Goal: Task Accomplishment & Management: Manage account settings

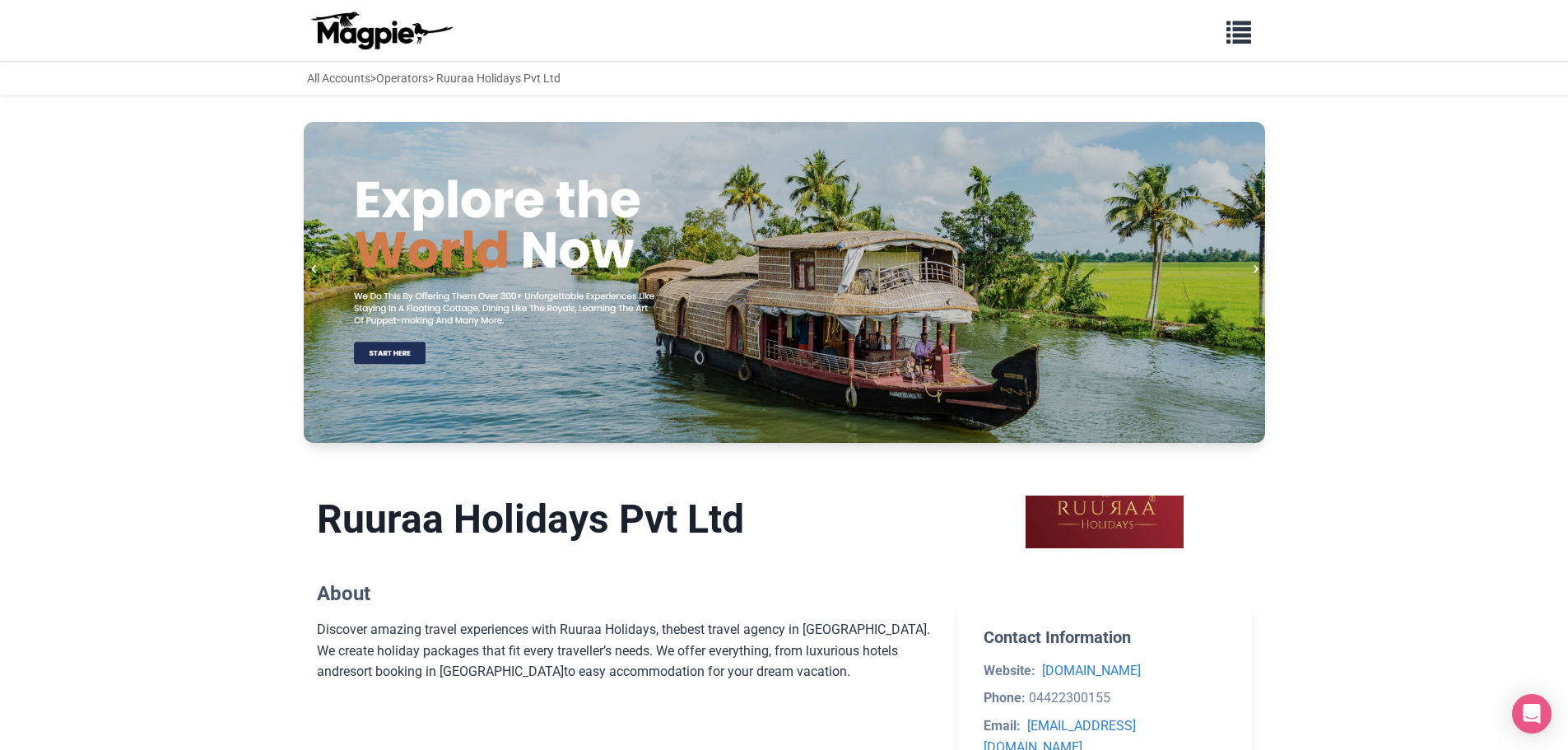
click at [370, 26] on img at bounding box center [381, 30] width 148 height 40
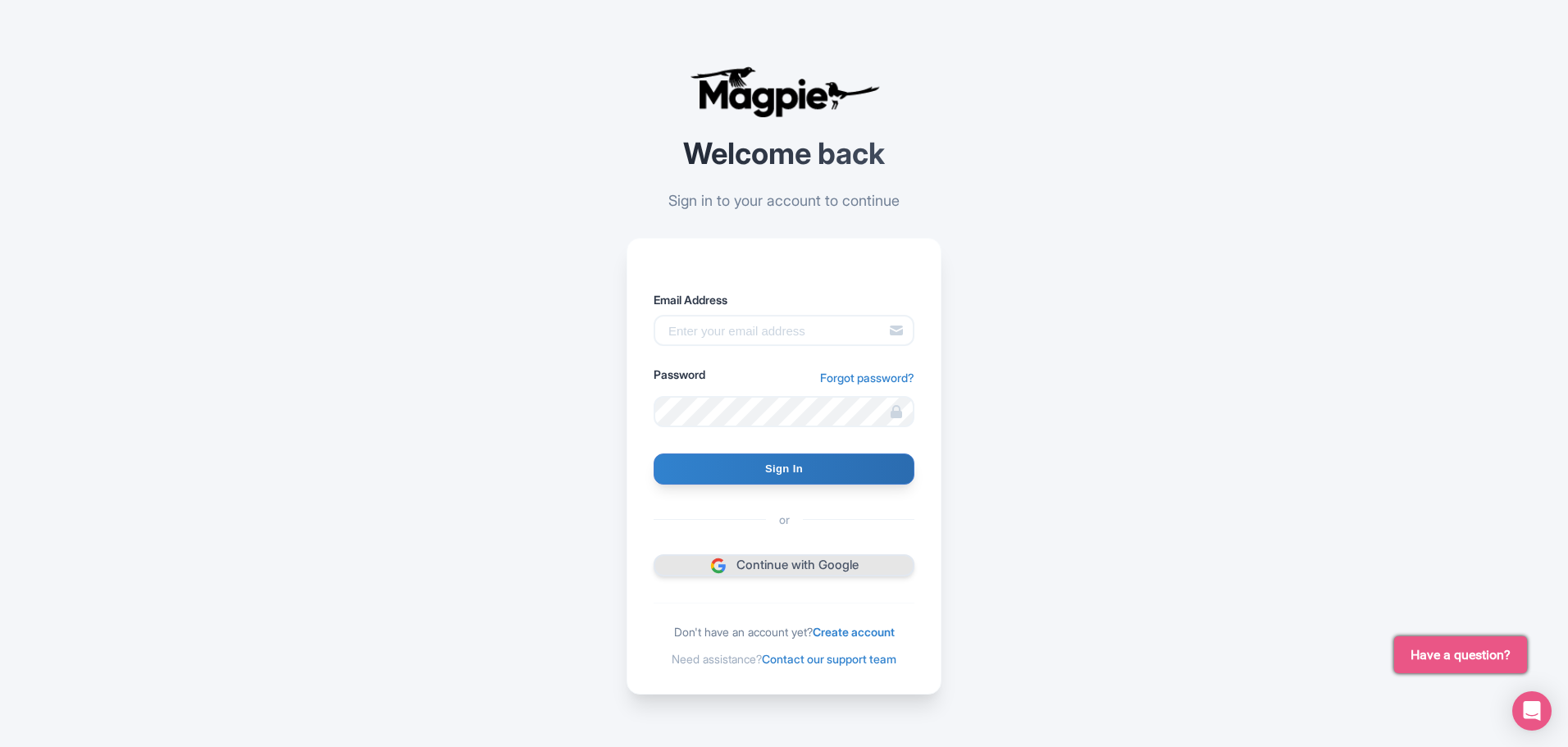
click at [788, 563] on link "Continue with Google" at bounding box center [784, 565] width 260 height 22
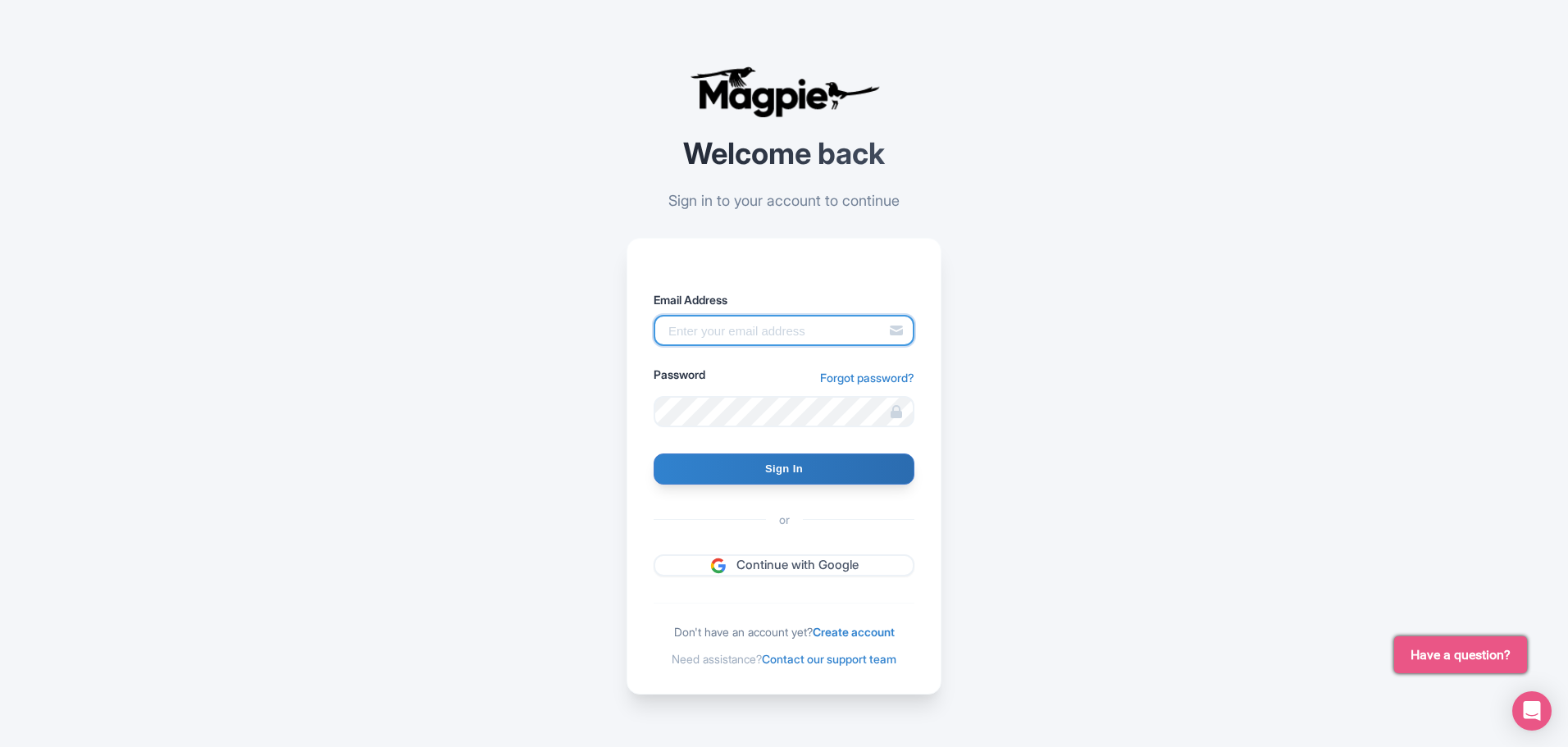
click at [809, 321] on input "Email Address" at bounding box center [784, 330] width 260 height 31
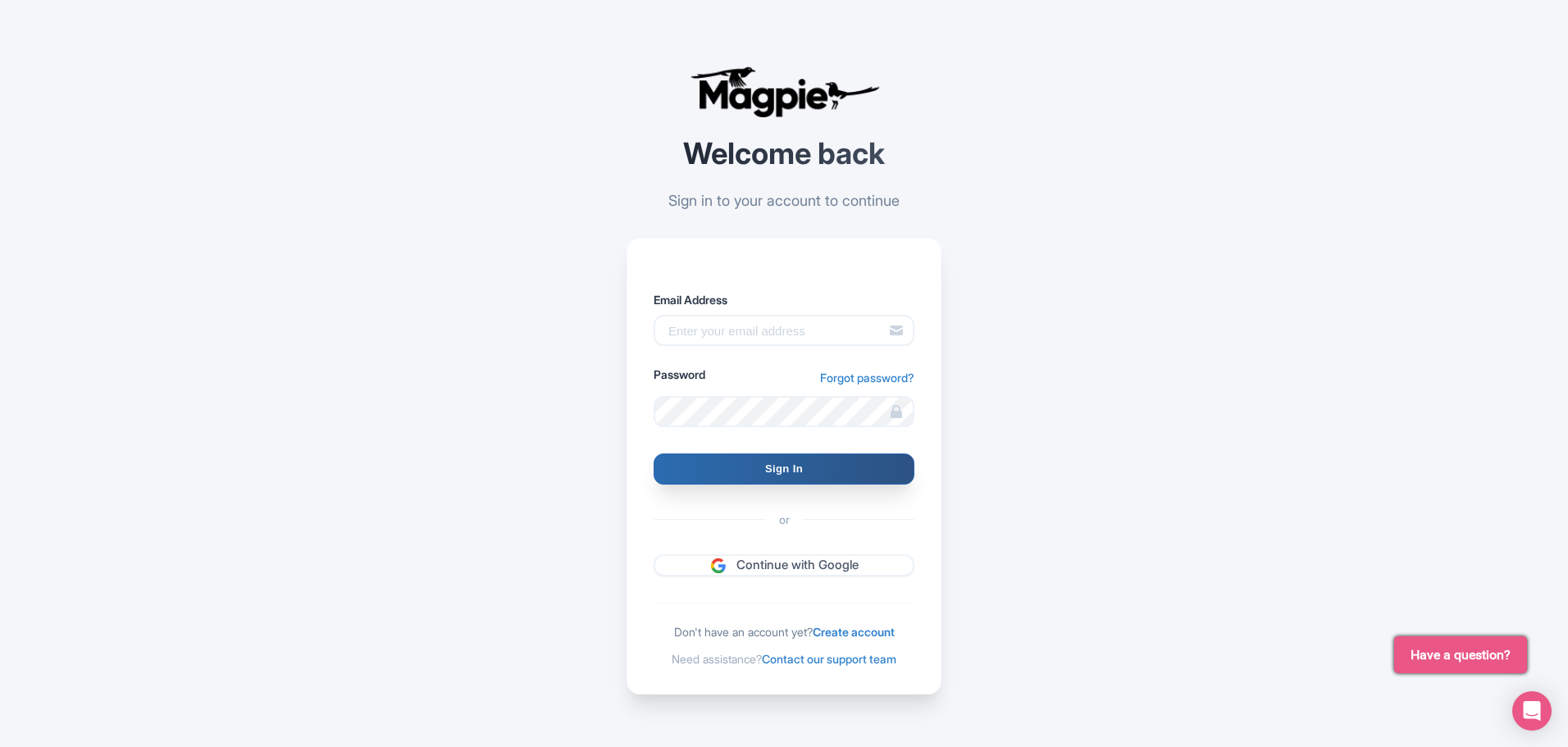
click at [792, 463] on input "Sign In" at bounding box center [784, 469] width 260 height 31
type input "Signing in..."
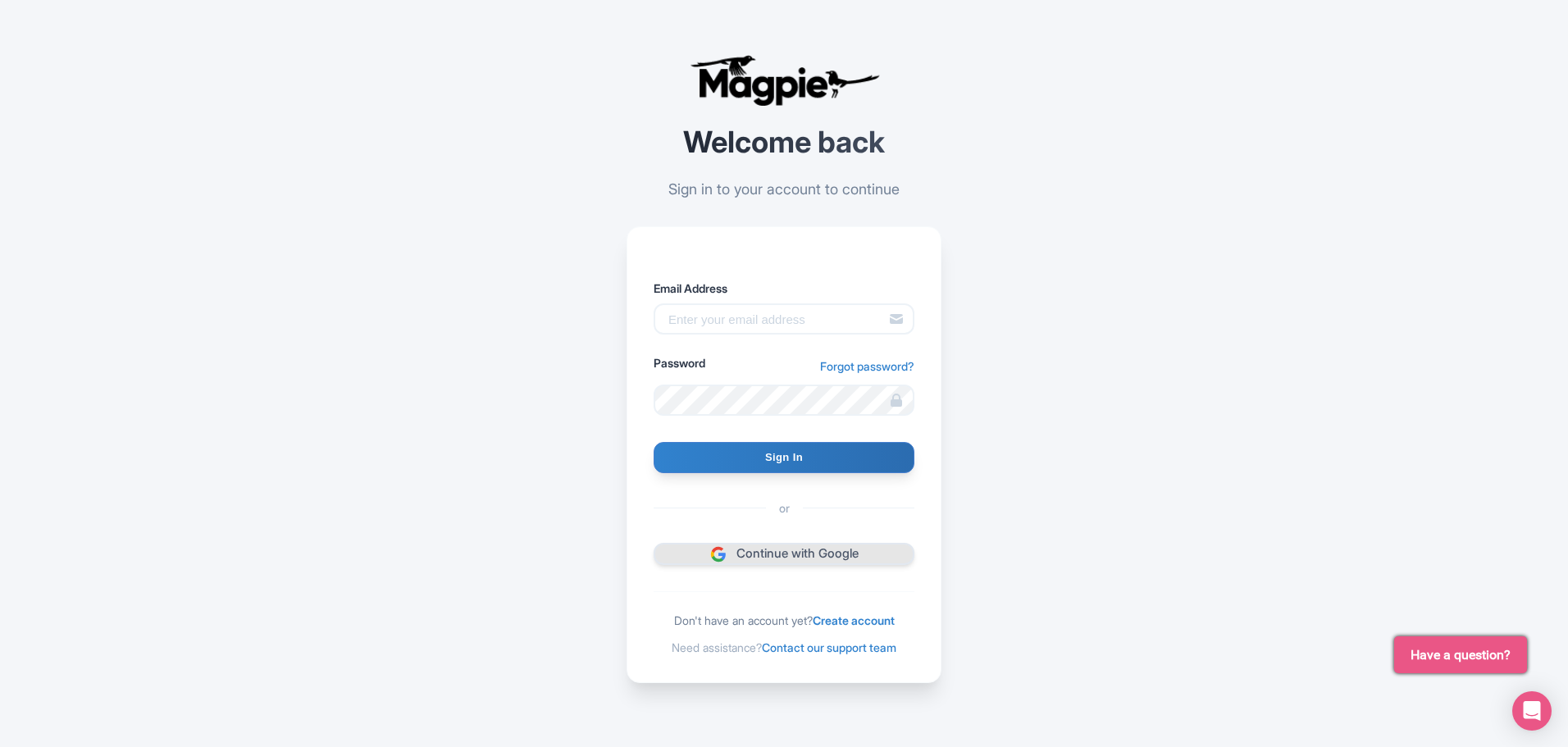
scroll to position [14, 0]
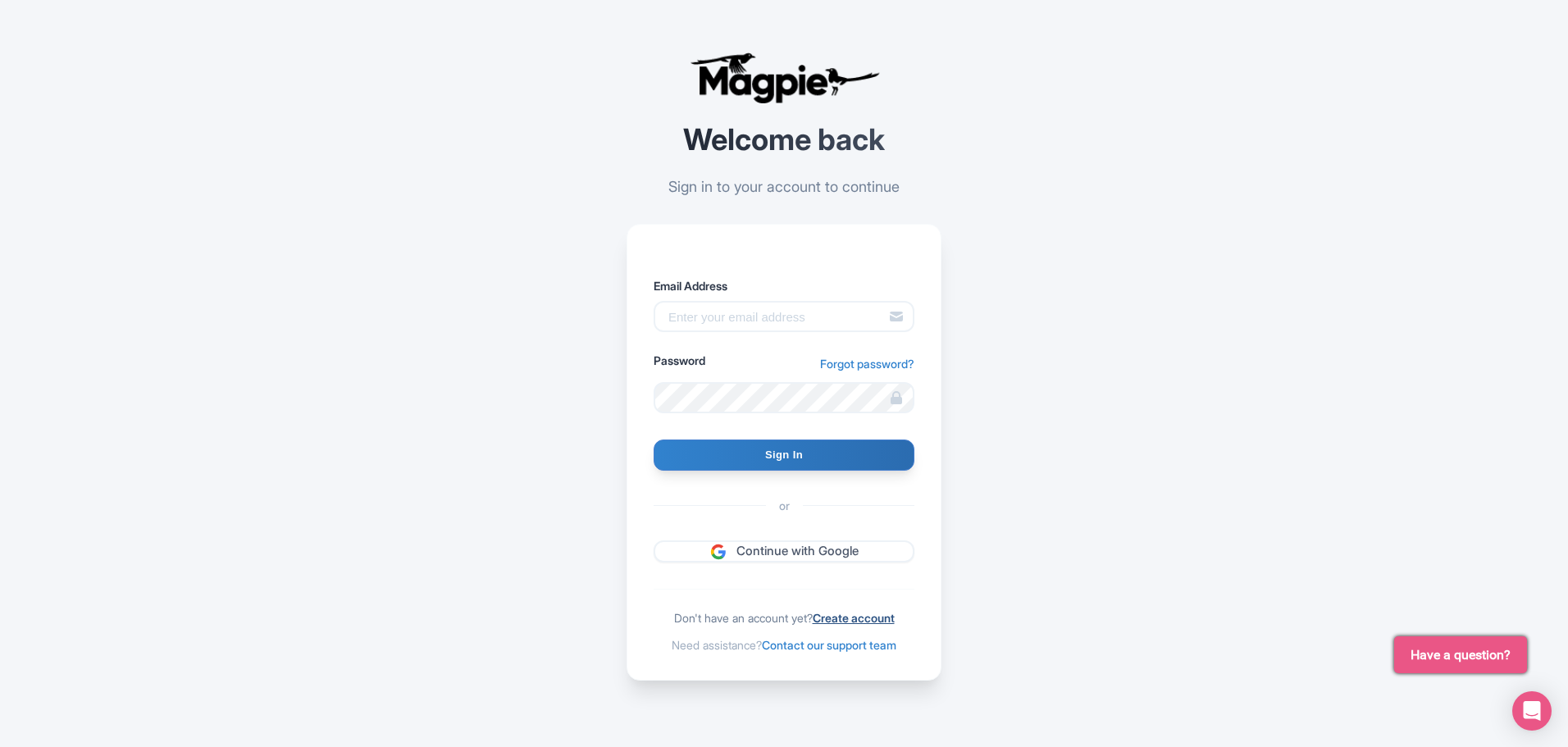
click at [869, 616] on link "Create account" at bounding box center [853, 618] width 82 height 14
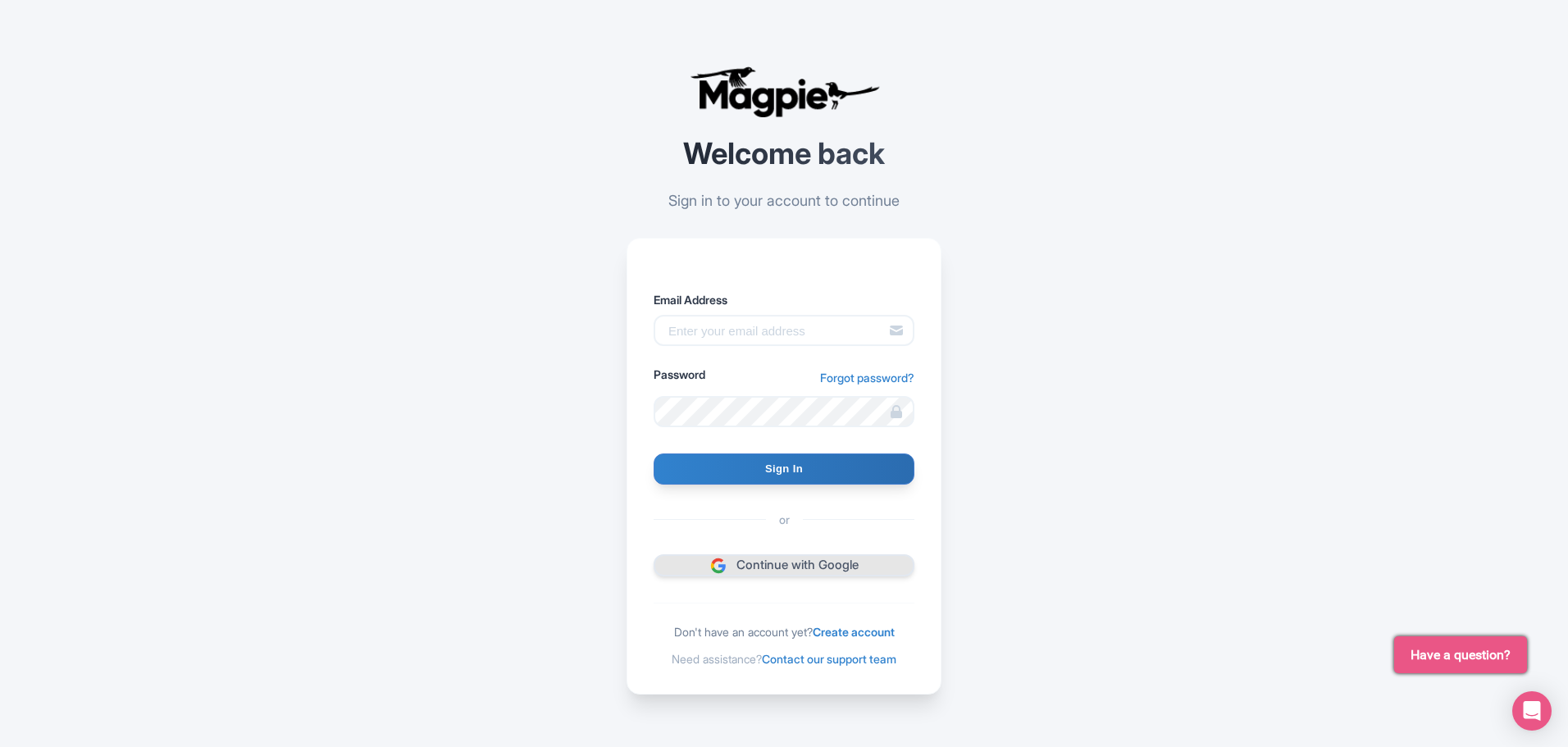
click at [778, 564] on link "Continue with Google" at bounding box center [784, 565] width 260 height 22
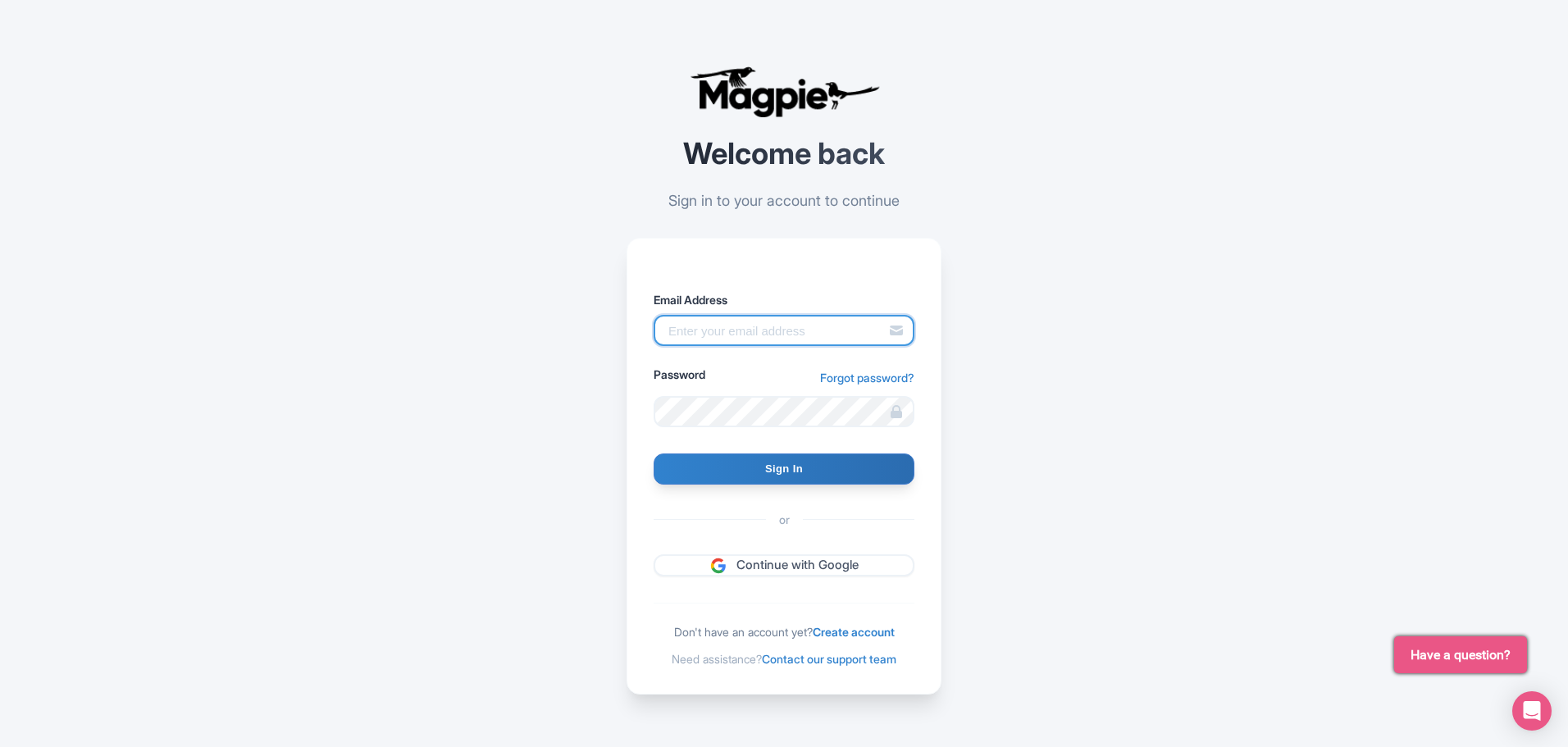
click at [758, 325] on input "Email Address" at bounding box center [784, 330] width 260 height 31
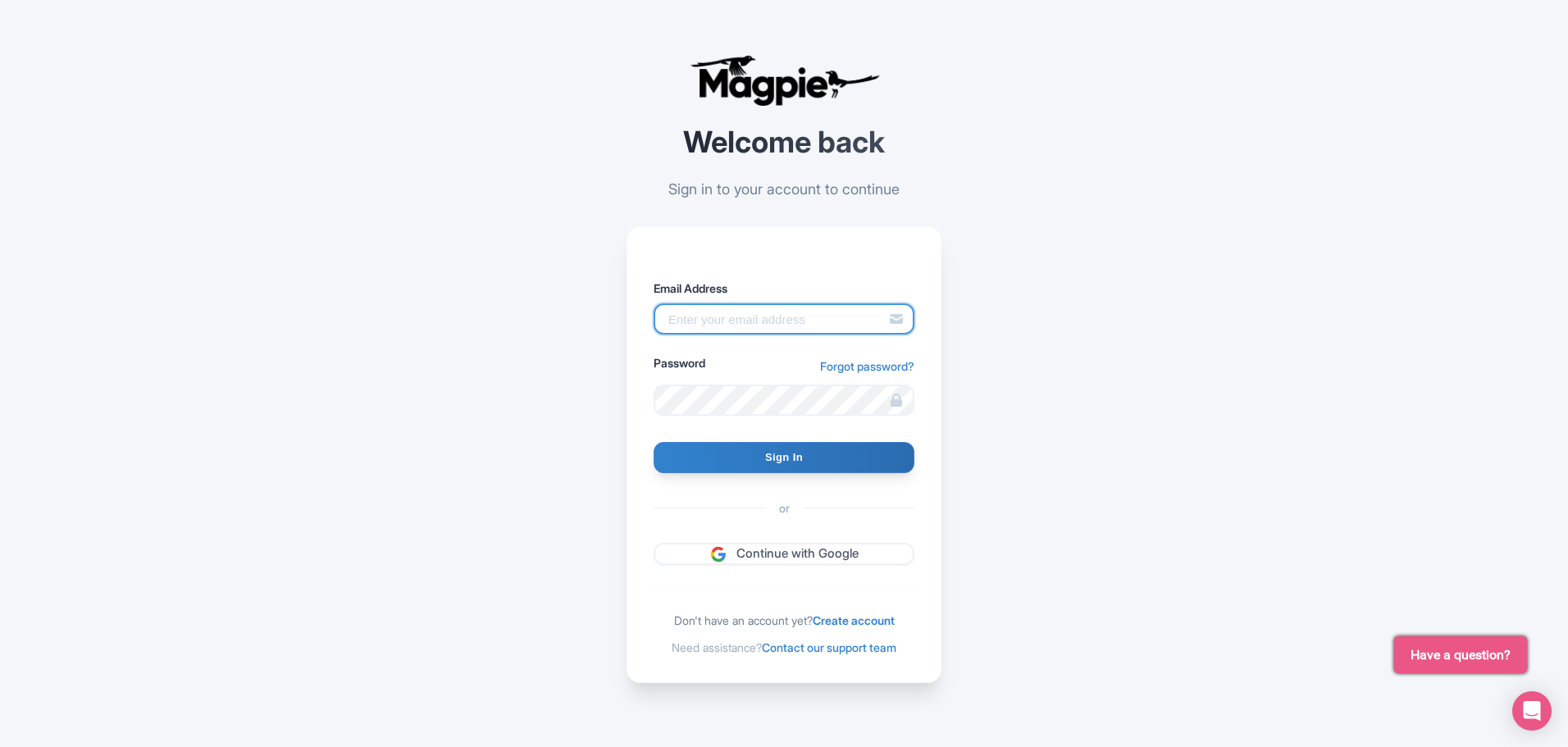
scroll to position [14, 0]
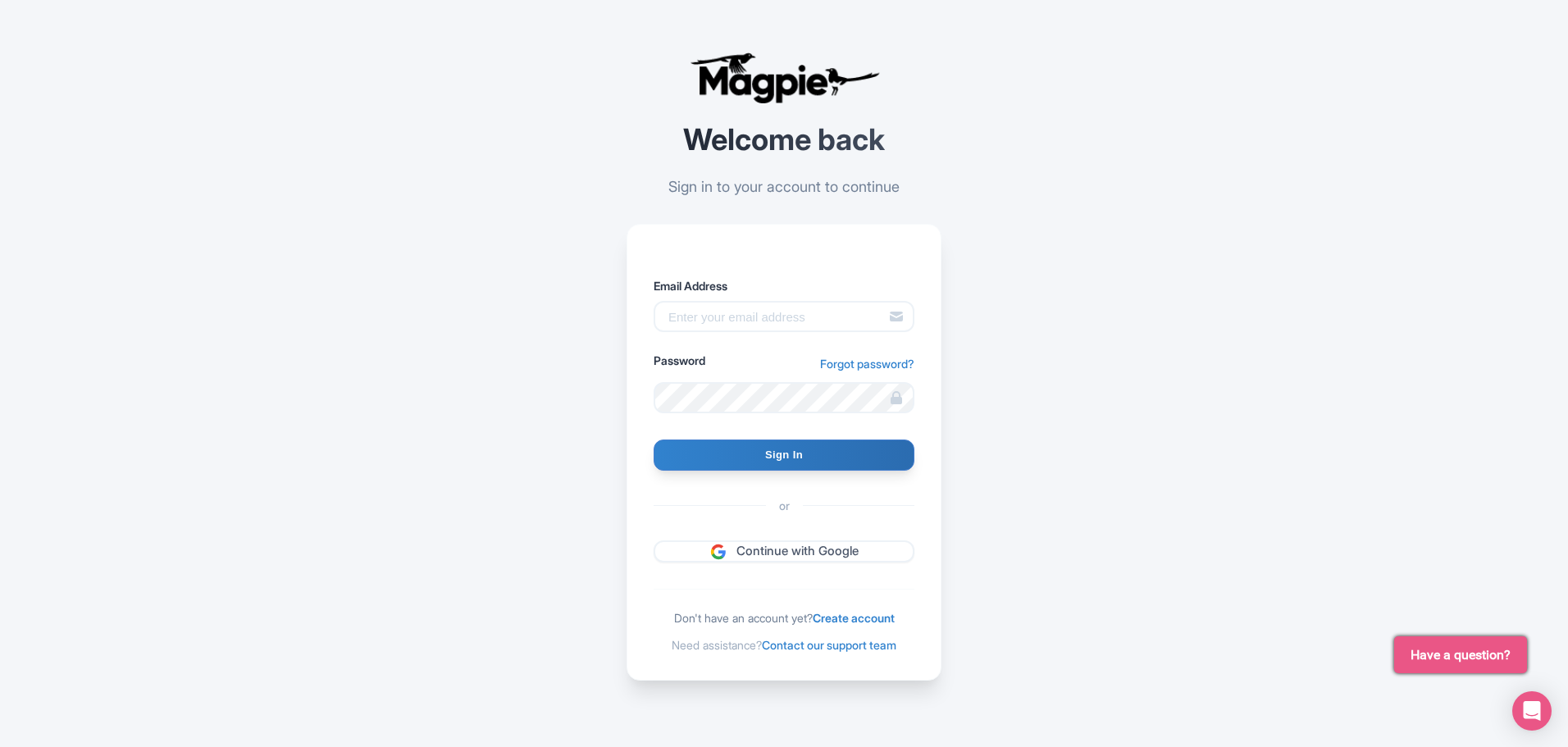
drag, startPoint x: 837, startPoint y: 560, endPoint x: 866, endPoint y: 721, distance: 163.6
click at [874, 743] on div "Welcome back Sign in to your account to continue Email Address Password Forgot …" at bounding box center [784, 366] width 1049 height 760
click at [860, 621] on link "Create account" at bounding box center [853, 618] width 82 height 14
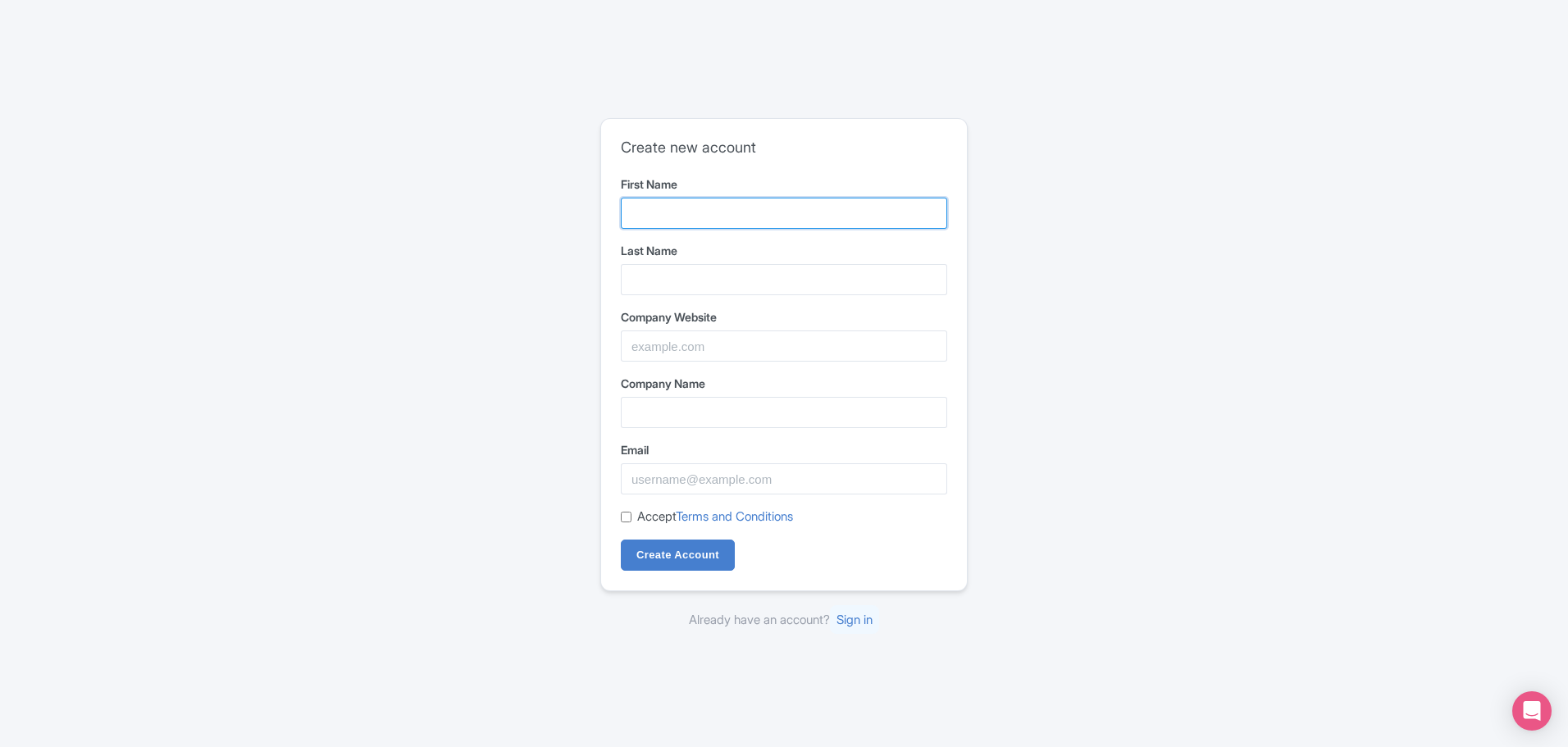
click at [662, 205] on input "First Name" at bounding box center [784, 213] width 326 height 31
type input "Vimanam"
type input "DMC"
type input "Vimanam DMC"
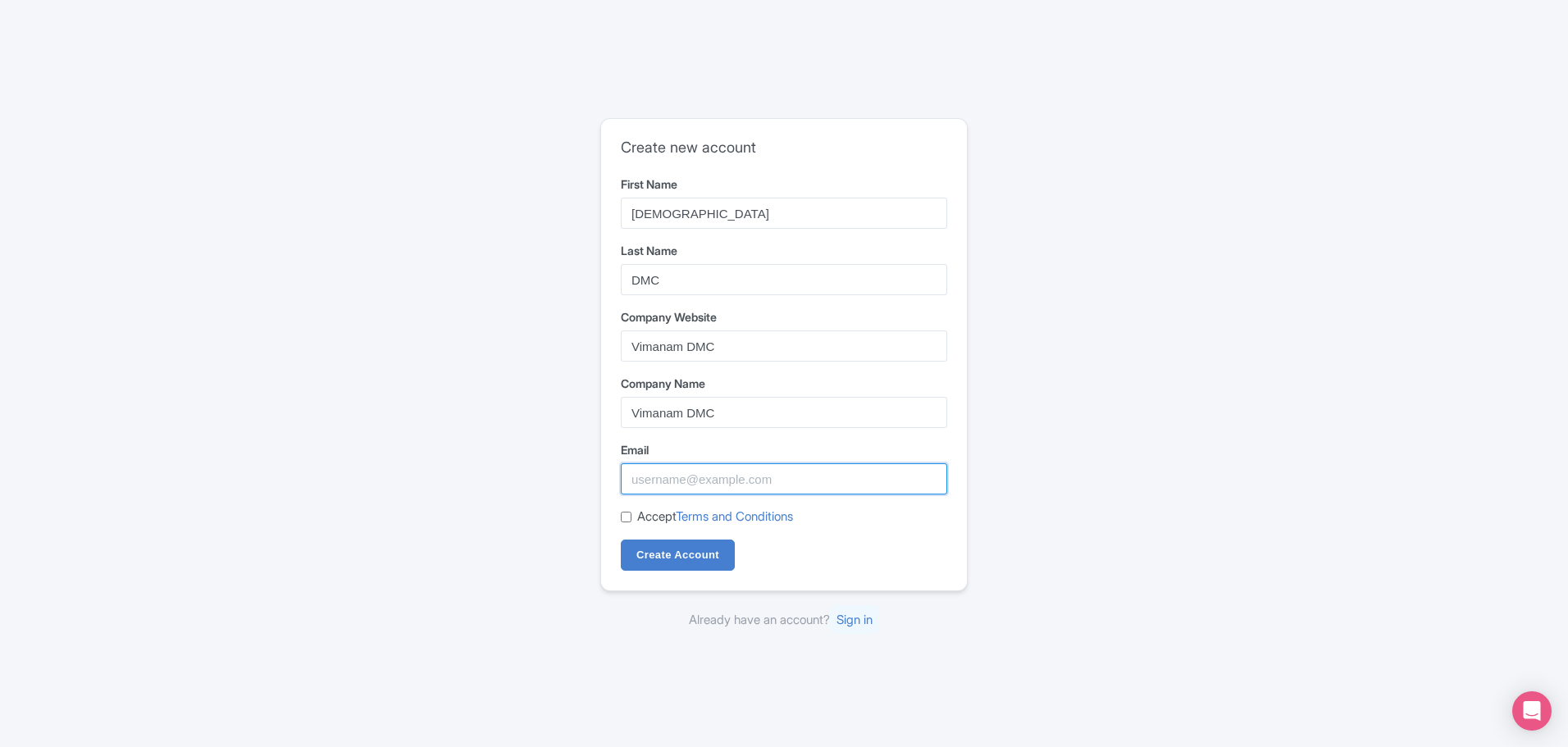
type input "vimanamdmc@gmail.com"
click at [630, 518] on input "Accept Terms and Conditions" at bounding box center [626, 517] width 11 height 11
checkbox input "true"
click at [682, 323] on label "Company Website" at bounding box center [784, 317] width 326 height 17
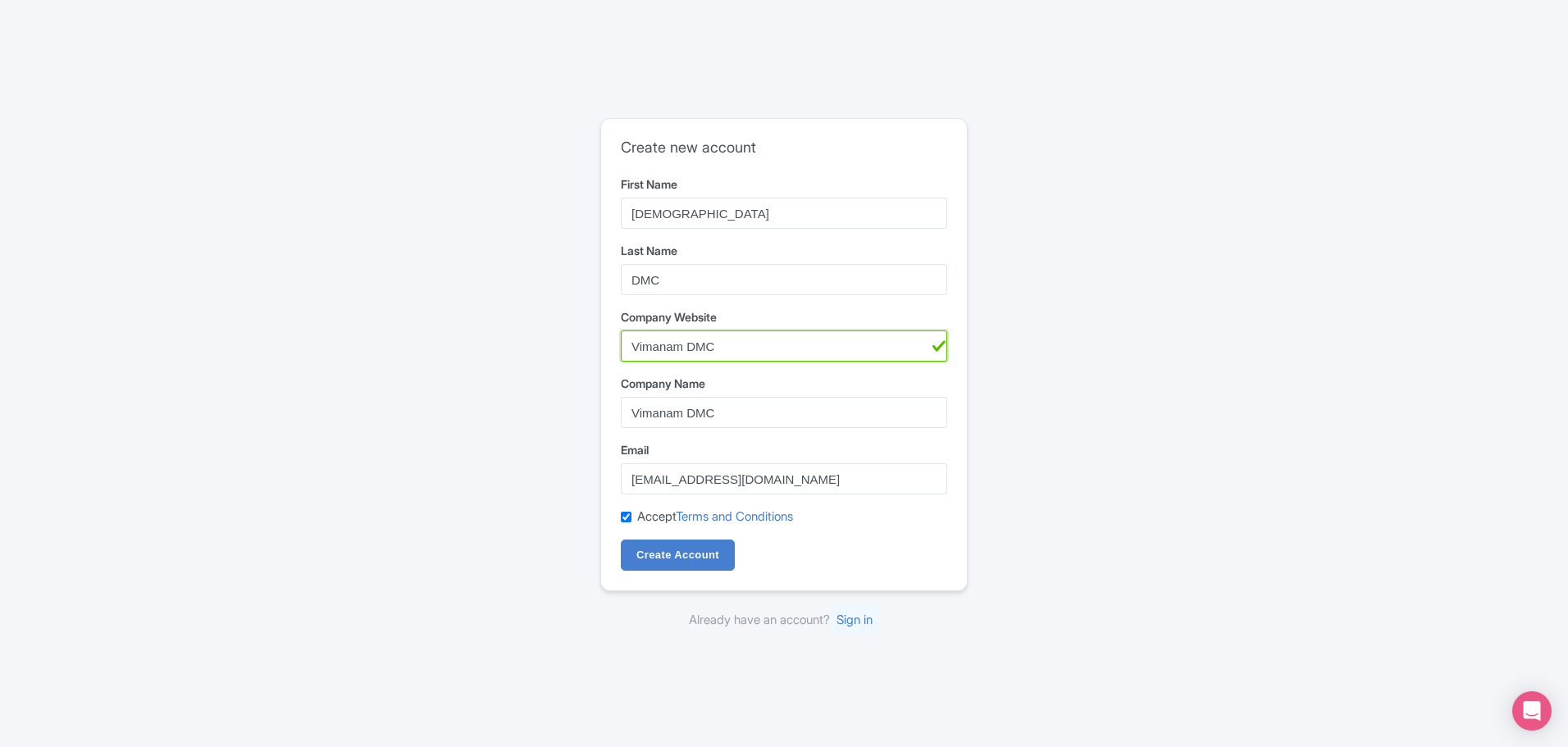
click at [682, 330] on input "Vimanam DMC" at bounding box center [784, 346] width 326 height 31
click at [681, 337] on input "Vimanam DMC" at bounding box center [784, 346] width 326 height 31
type input "https://www.vimanamdmc.com/"
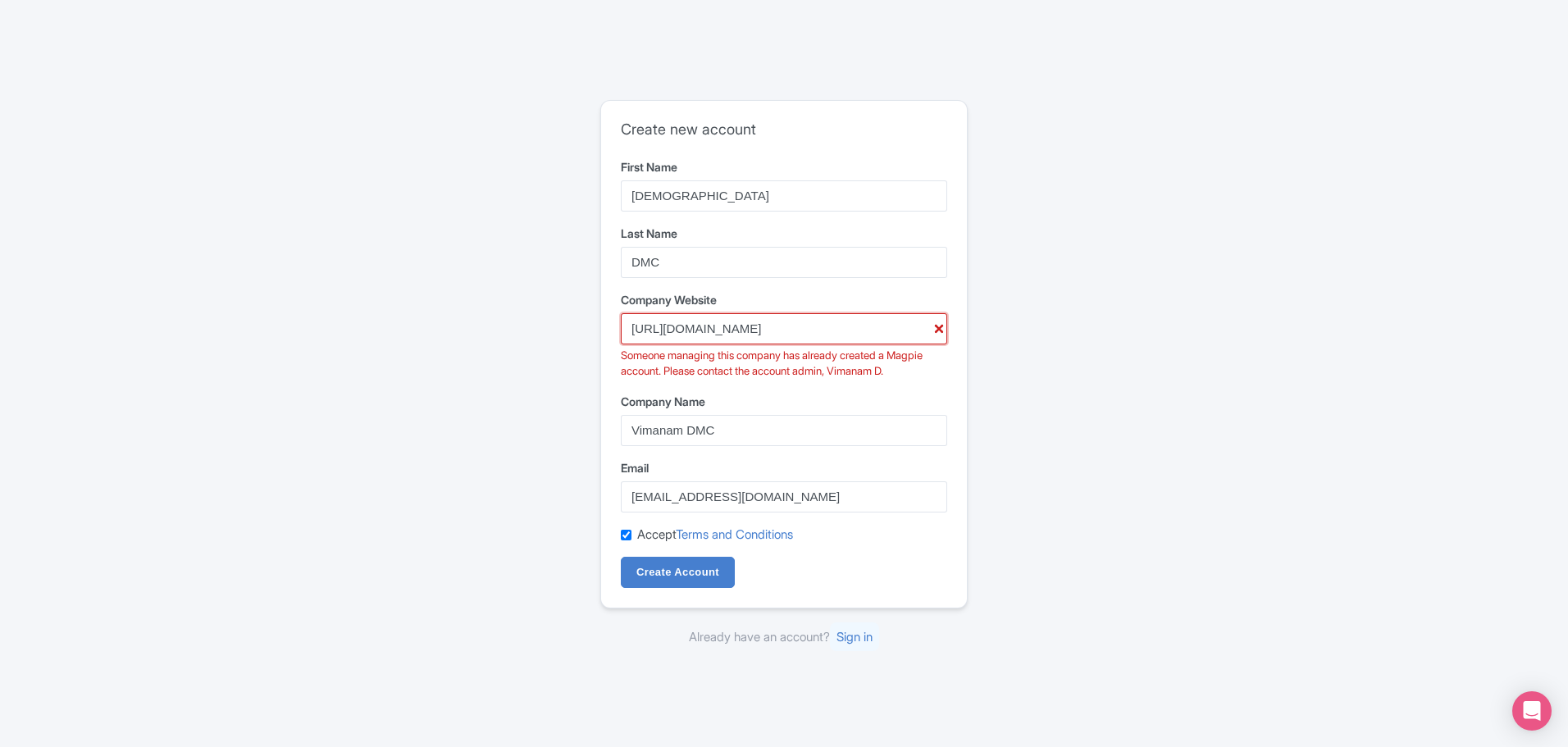
click at [755, 328] on input "https://www.vimanamdmc.com/" at bounding box center [784, 328] width 326 height 31
click at [858, 628] on link "Sign in" at bounding box center [854, 637] width 50 height 29
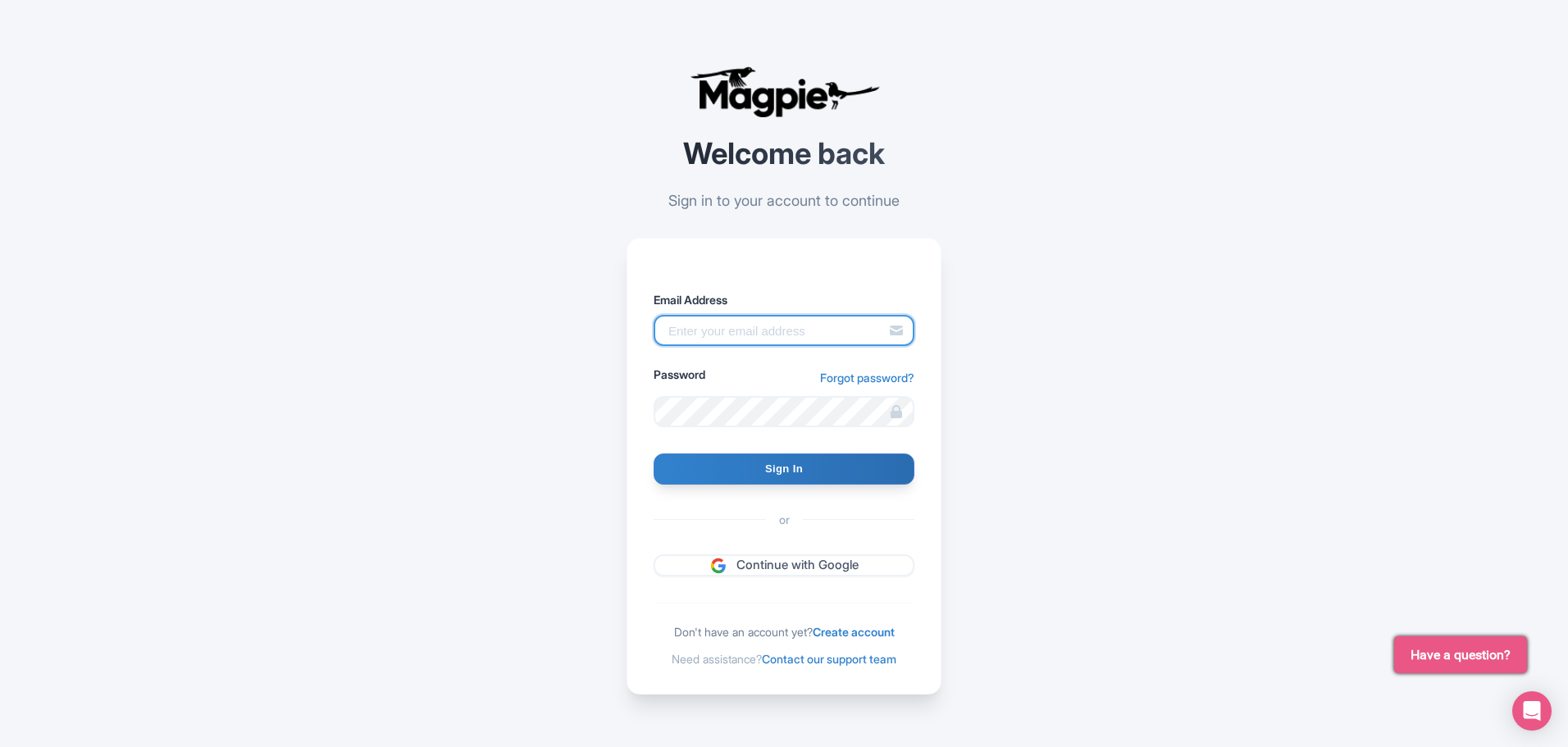
click at [753, 334] on input "Email Address" at bounding box center [784, 330] width 260 height 31
type input "[EMAIL_ADDRESS][DOMAIN_NAME]"
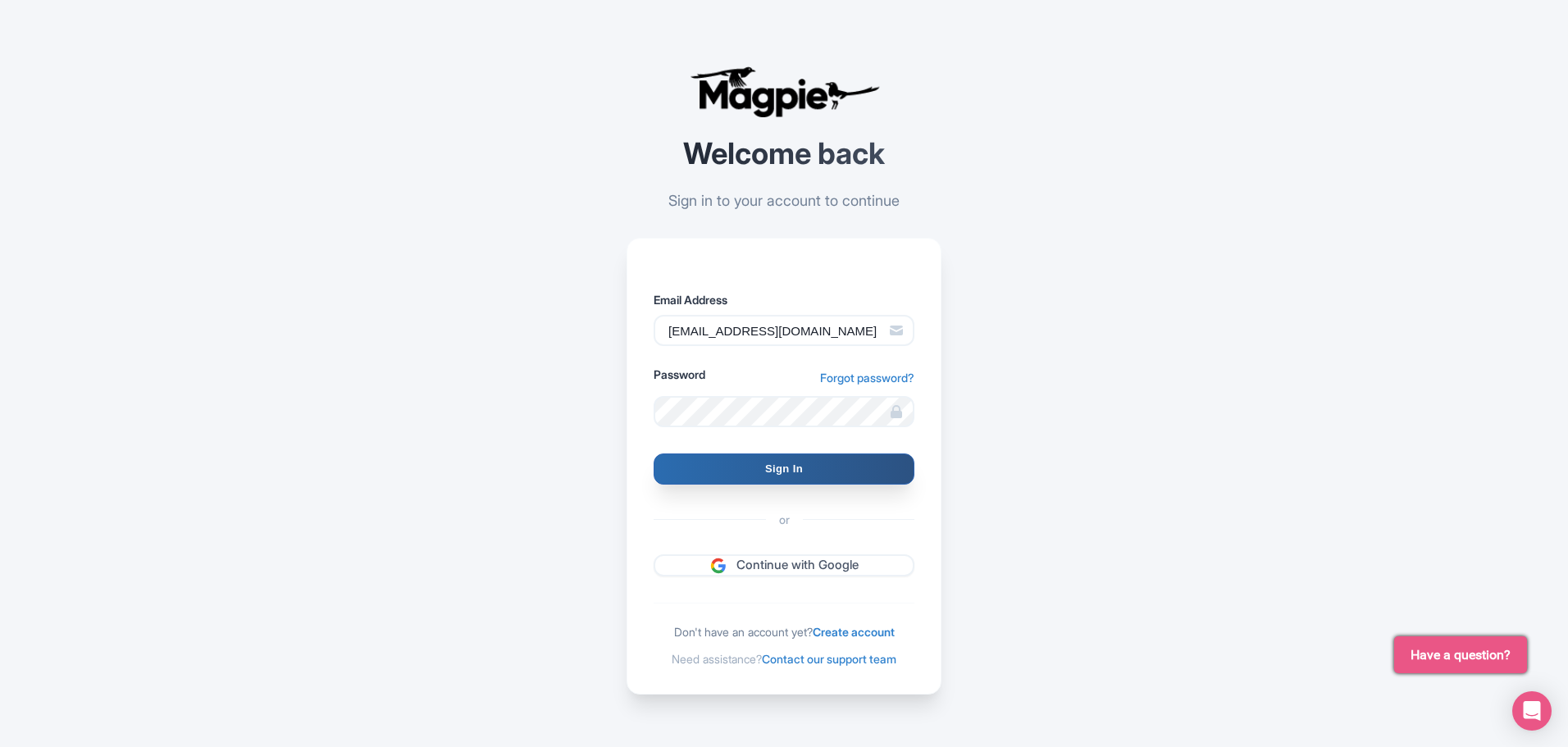
click at [769, 467] on input "Sign In" at bounding box center [784, 469] width 260 height 31
type input "Signing in..."
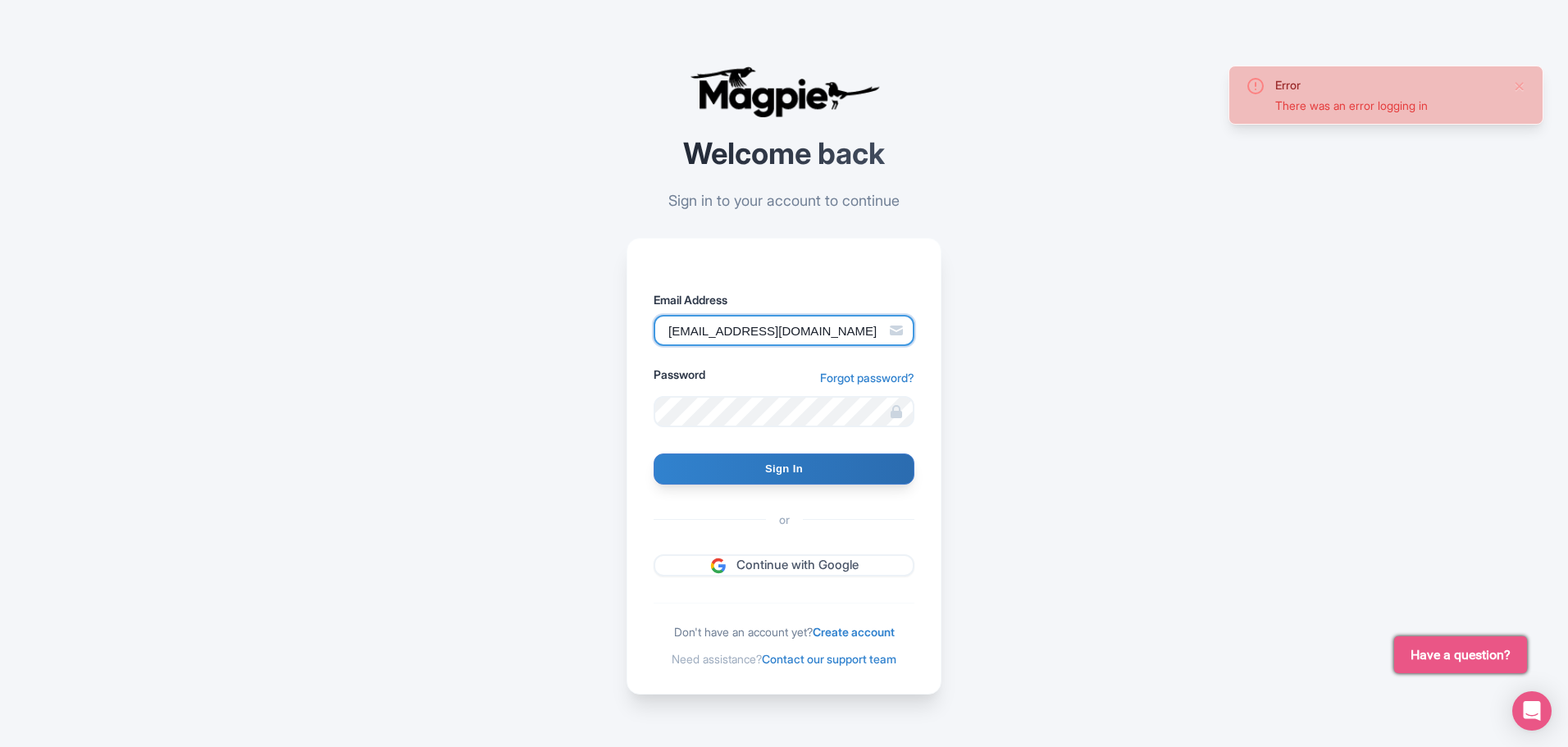
click at [730, 330] on input "vimanamdmc@gmail.com" at bounding box center [784, 330] width 260 height 31
click at [731, 338] on input "Email Address" at bounding box center [784, 330] width 260 height 31
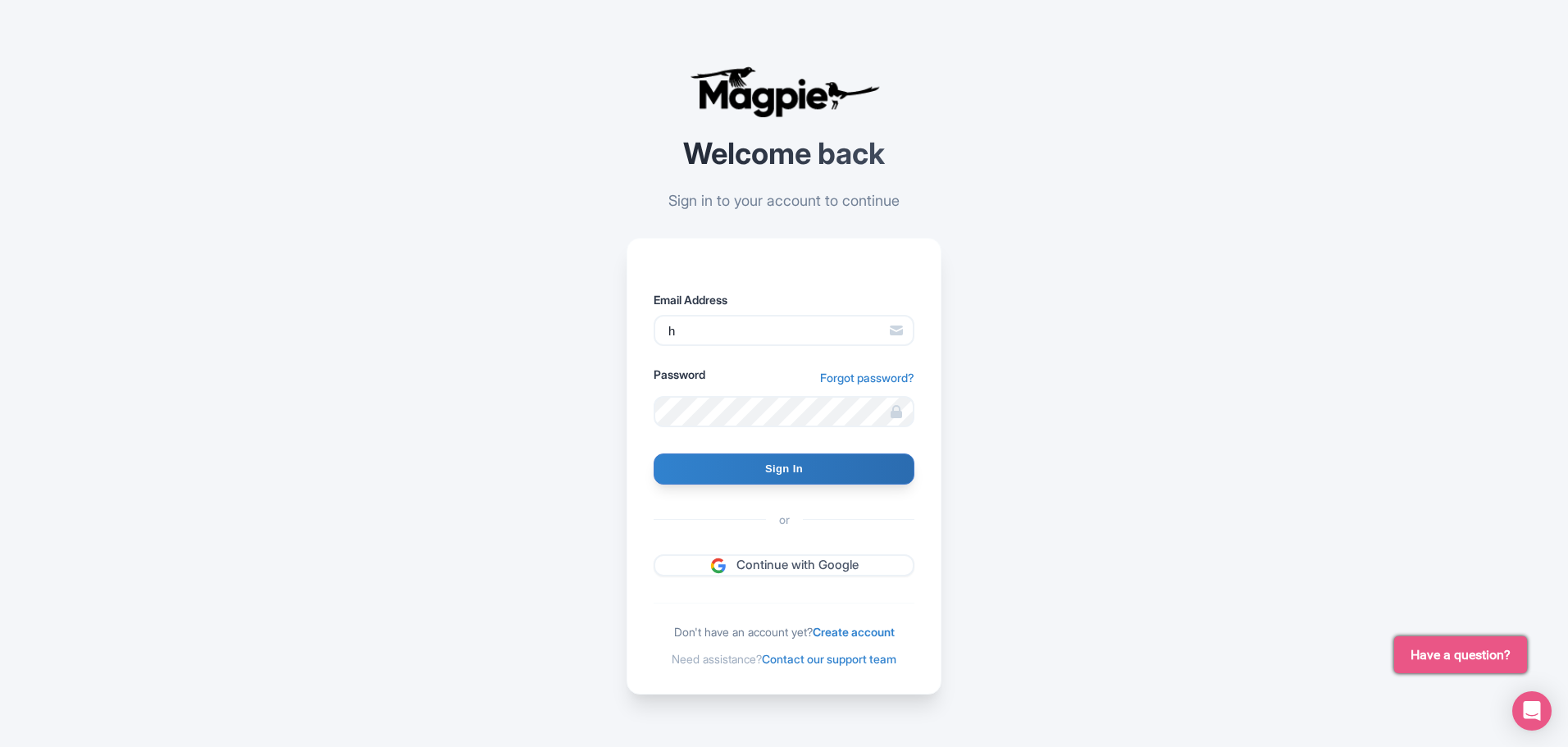
type input "[EMAIL_ADDRESS][DOMAIN_NAME]"
click at [763, 458] on input "Sign In" at bounding box center [784, 469] width 260 height 31
type input "Signing in..."
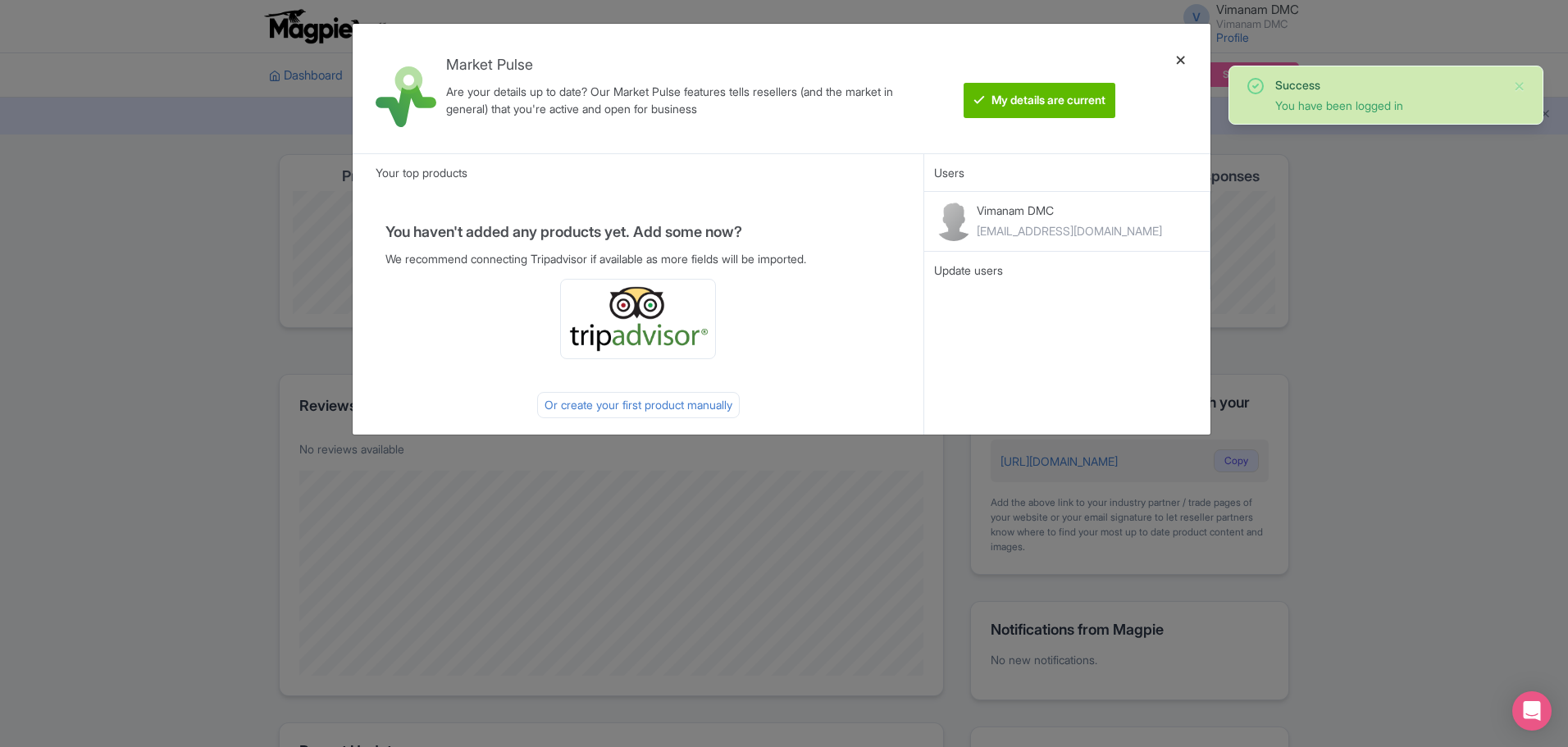
click at [1178, 62] on div at bounding box center [1180, 88] width 40 height 103
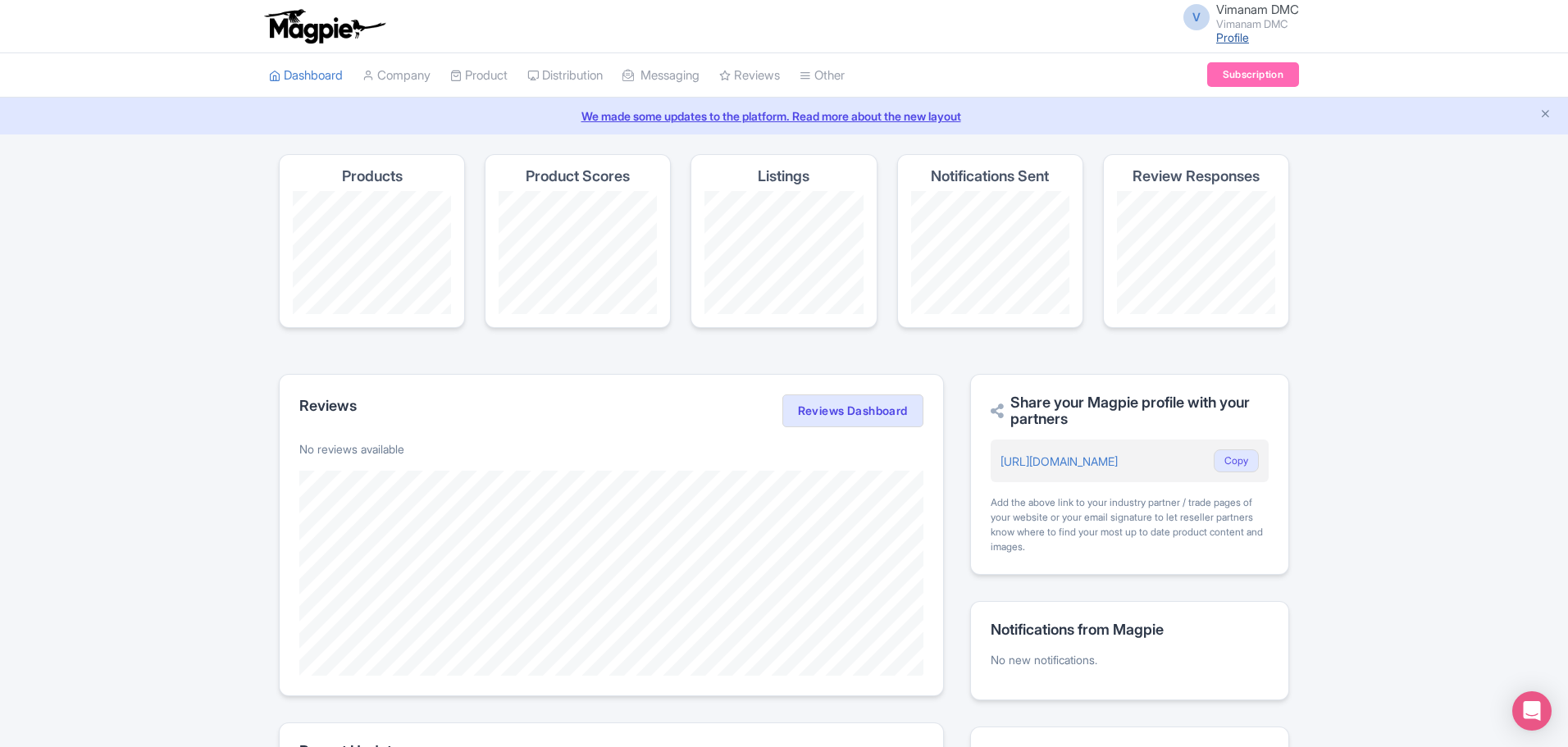
click at [1223, 40] on link "Profile" at bounding box center [1233, 37] width 33 height 14
